Goal: Task Accomplishment & Management: Manage account settings

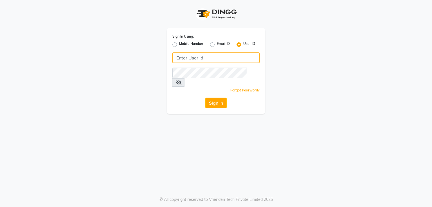
type input "[DEMOGRAPHIC_DATA]"
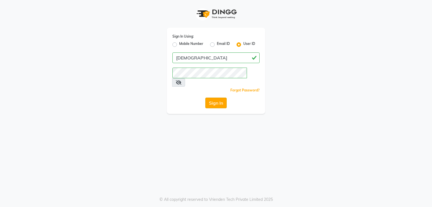
click at [212, 98] on button "Sign In" at bounding box center [215, 103] width 21 height 11
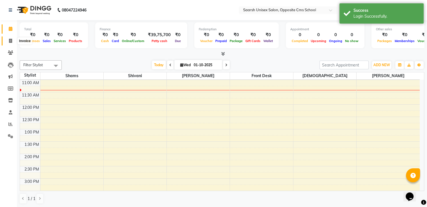
click at [9, 39] on icon at bounding box center [10, 41] width 3 height 4
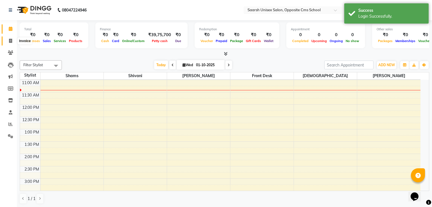
select select "3962"
select select "service"
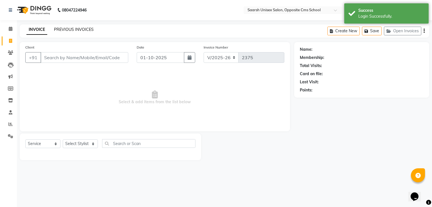
click at [82, 32] on link "PREVIOUS INVOICES" at bounding box center [74, 29] width 40 height 5
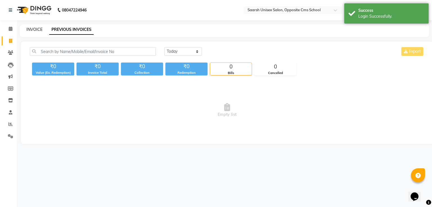
click at [39, 29] on link "INVOICE" at bounding box center [34, 29] width 16 height 5
select select "service"
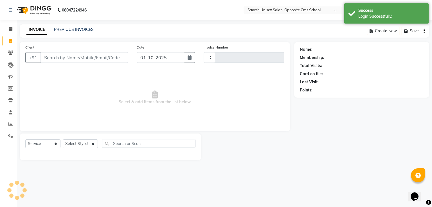
type input "2375"
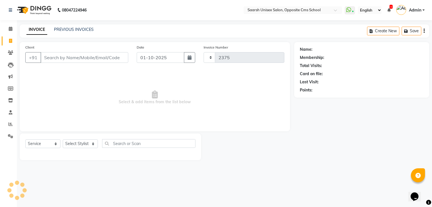
select select "3962"
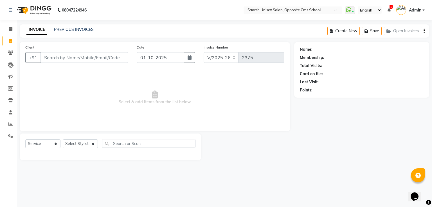
click at [72, 34] on div "INVOICE PREVIOUS INVOICES Create New Save Open Invoices" at bounding box center [224, 30] width 409 height 13
click at [6, 54] on span at bounding box center [11, 53] width 10 height 6
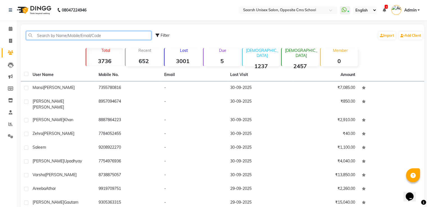
click at [58, 37] on input "text" at bounding box center [88, 35] width 125 height 9
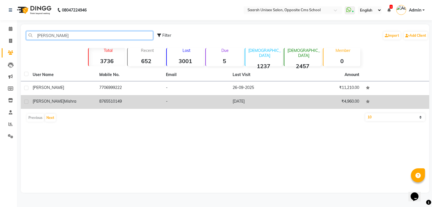
type input "[PERSON_NAME]"
click at [112, 102] on td "8765510149" at bounding box center [129, 102] width 67 height 14
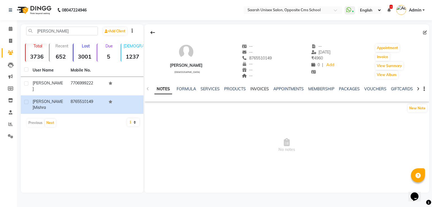
click at [256, 89] on link "INVOICES" at bounding box center [259, 89] width 19 height 5
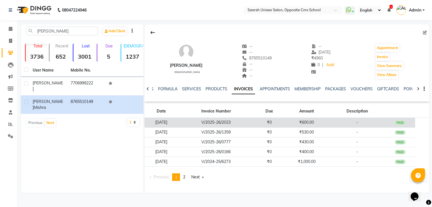
click at [254, 123] on td "V/2025-26/2023" at bounding box center [216, 123] width 76 height 10
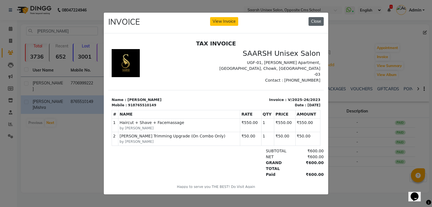
click at [318, 17] on button "Close" at bounding box center [315, 21] width 15 height 9
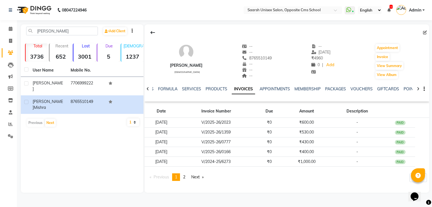
click at [318, 15] on div "INVOICE View Invoice Close" at bounding box center [216, 9] width 224 height 21
click at [318, 15] on nav "08047224946 Select Location × Saarsh Unisex Salon, Opposite Cms School WhatsApp…" at bounding box center [216, 10] width 432 height 20
click at [9, 42] on icon at bounding box center [10, 41] width 3 height 4
select select "service"
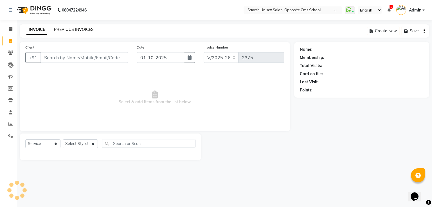
click at [77, 27] on link "PREVIOUS INVOICES" at bounding box center [74, 29] width 40 height 5
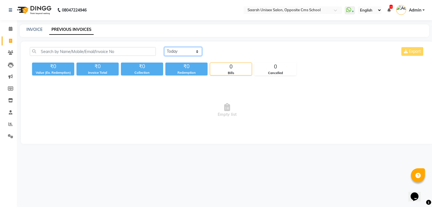
click at [175, 54] on select "[DATE] [DATE] Custom Range" at bounding box center [183, 51] width 38 height 9
select select "[DATE]"
click at [164, 47] on select "[DATE] [DATE] Custom Range" at bounding box center [183, 51] width 38 height 9
